Goal: Navigation & Orientation: Find specific page/section

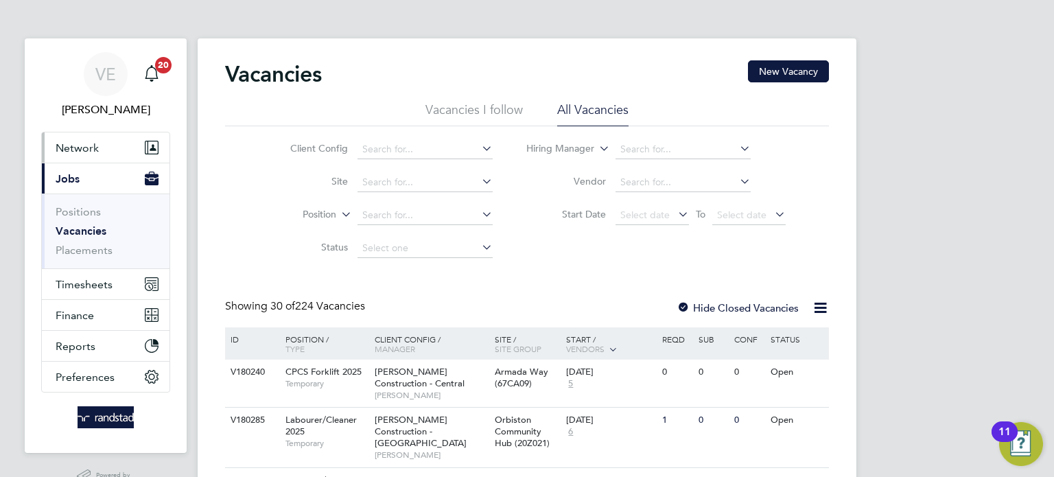
click at [102, 144] on button "Network" at bounding box center [106, 147] width 128 height 30
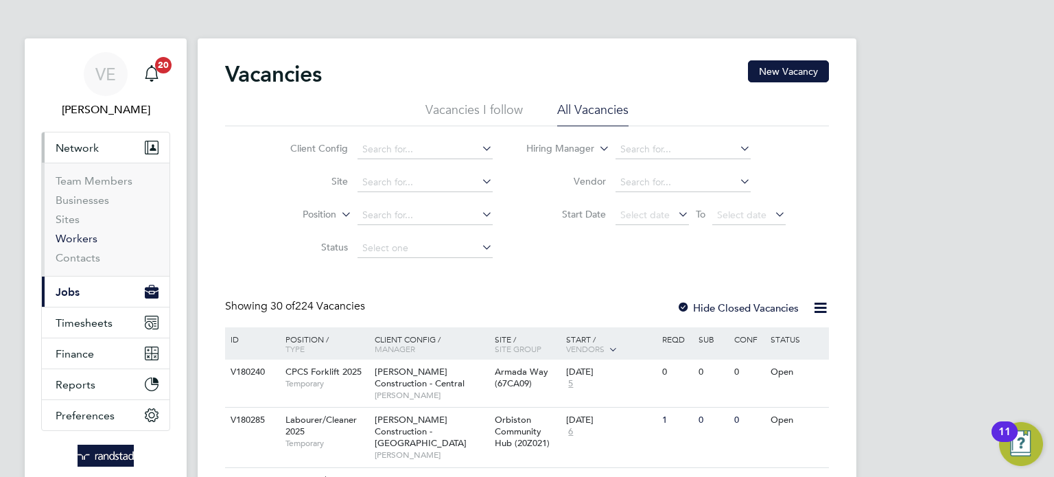
click at [80, 234] on link "Workers" at bounding box center [77, 238] width 42 height 13
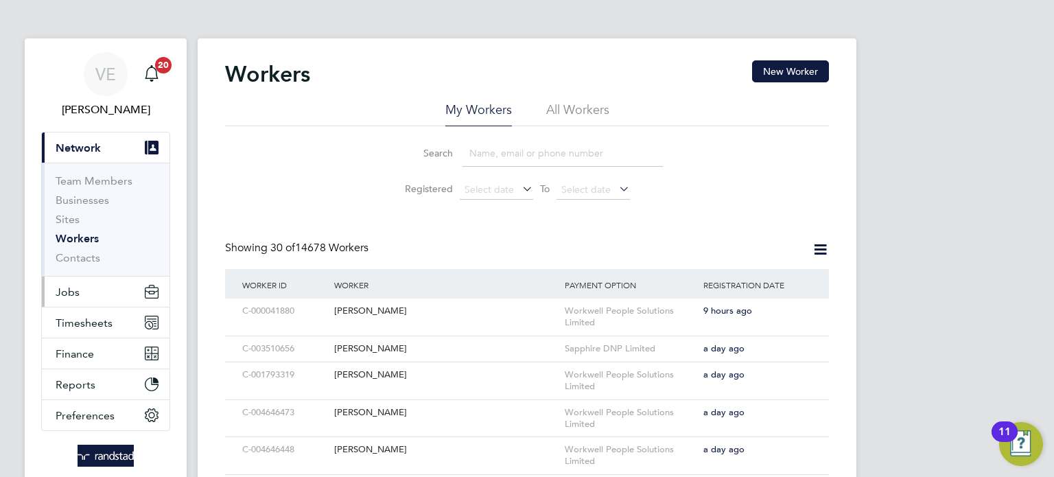
click at [73, 286] on span "Jobs" at bounding box center [68, 292] width 24 height 13
click at [96, 287] on button "Jobs" at bounding box center [106, 292] width 128 height 30
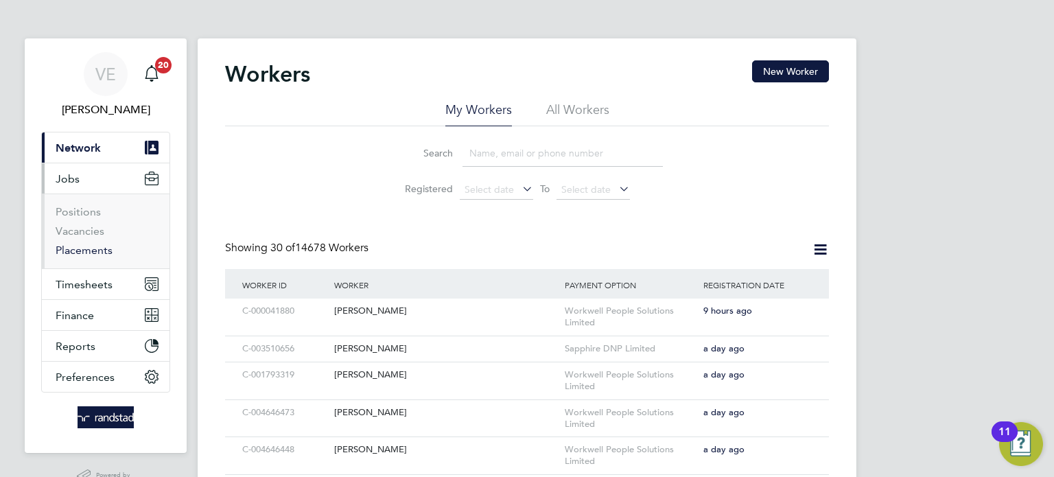
click at [101, 251] on link "Placements" at bounding box center [84, 250] width 57 height 13
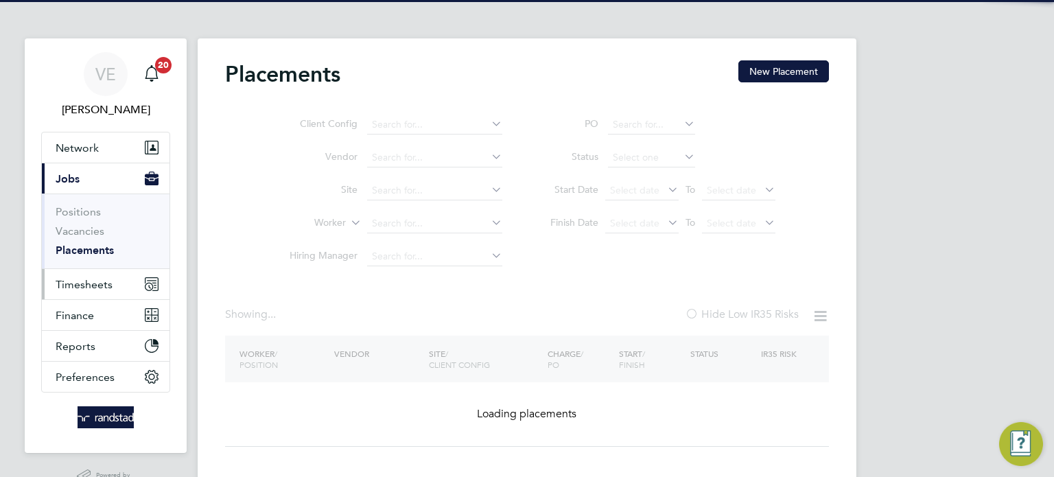
click at [84, 280] on span "Timesheets" at bounding box center [84, 284] width 57 height 13
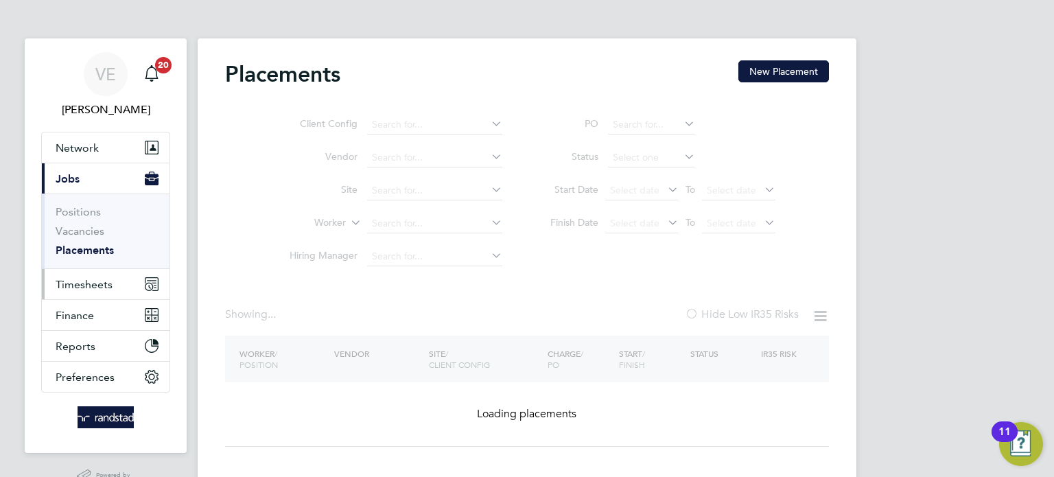
click at [110, 288] on span "Timesheets" at bounding box center [84, 284] width 57 height 13
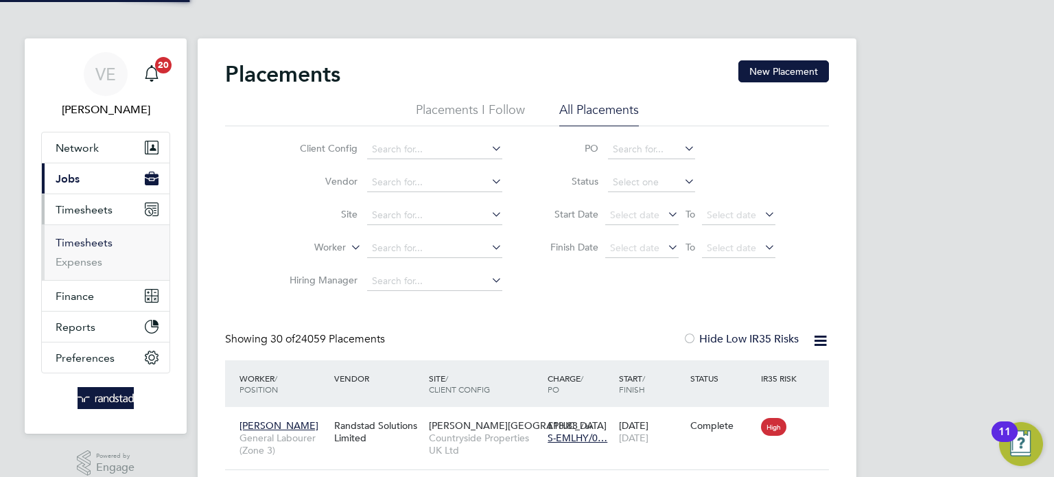
click at [84, 236] on link "Timesheets" at bounding box center [84, 242] width 57 height 13
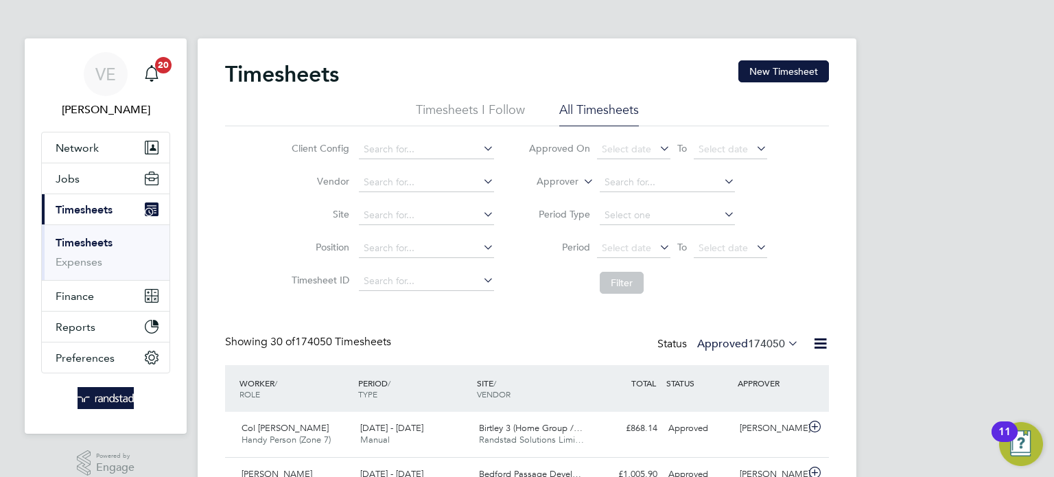
scroll to position [46, 119]
